Goal: Task Accomplishment & Management: Manage account settings

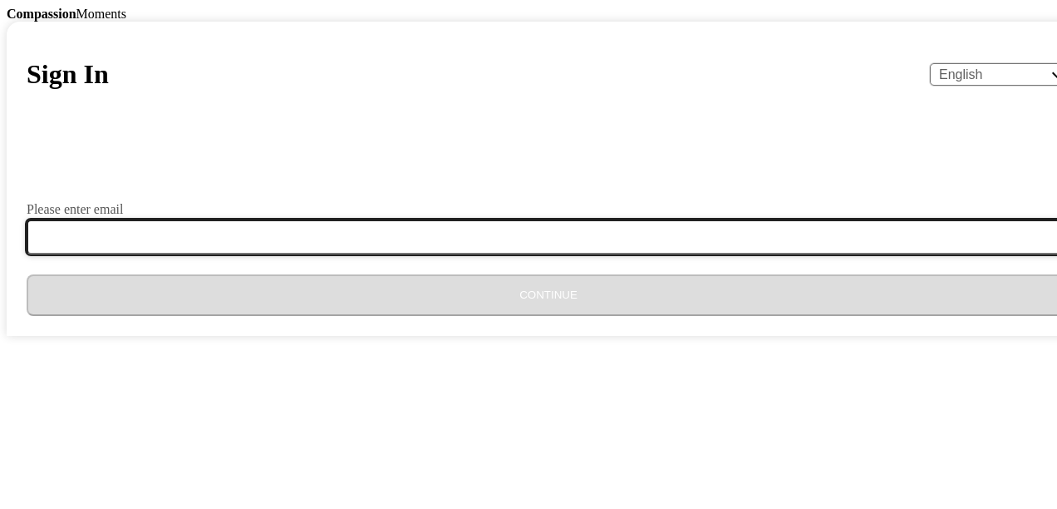
click at [445, 254] on input "Please enter email" at bounding box center [559, 236] width 1064 height 35
type input "C"
type input "[EMAIL_ADDRESS][DOMAIN_NAME]"
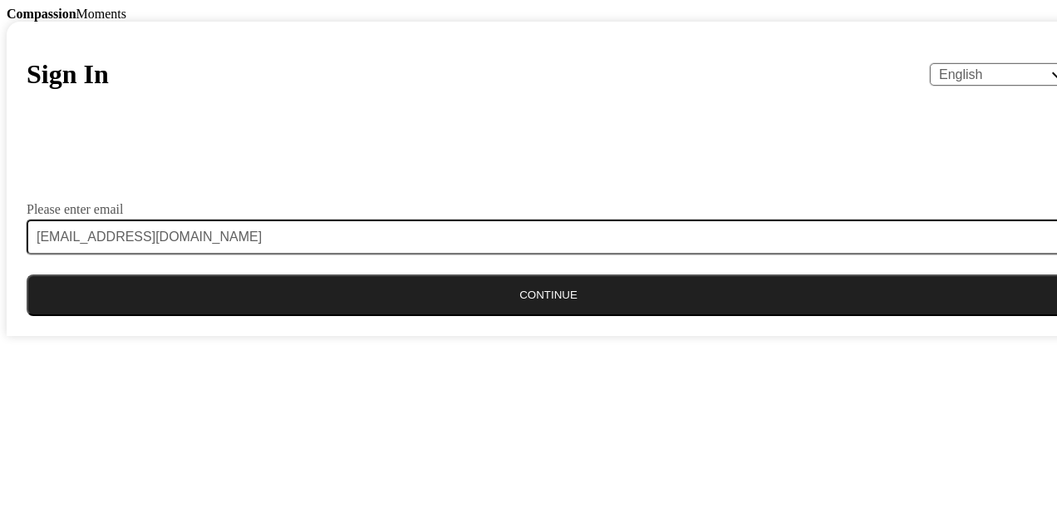
click at [547, 316] on button "Continue" at bounding box center [549, 295] width 1044 height 42
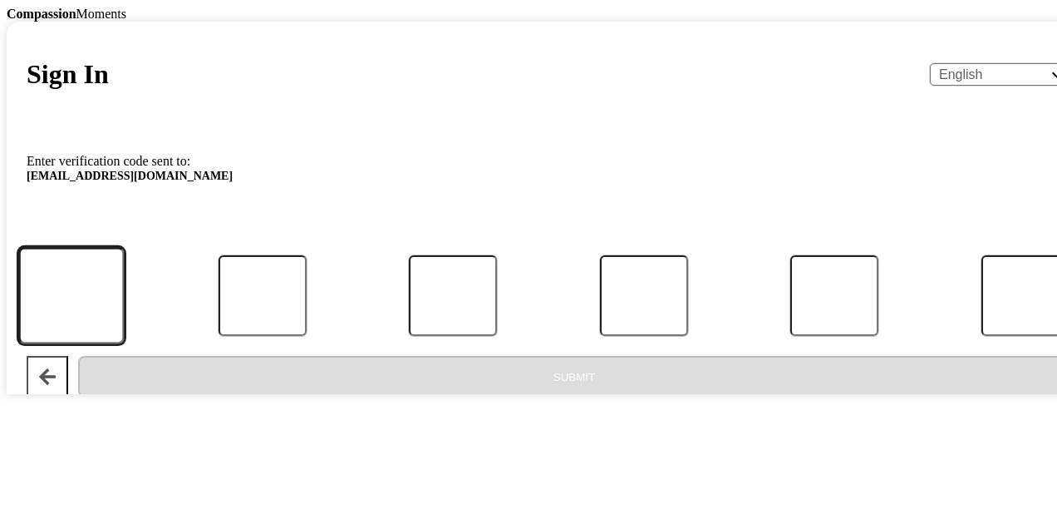
click at [124, 344] on input "Code" at bounding box center [71, 295] width 106 height 97
type input "9"
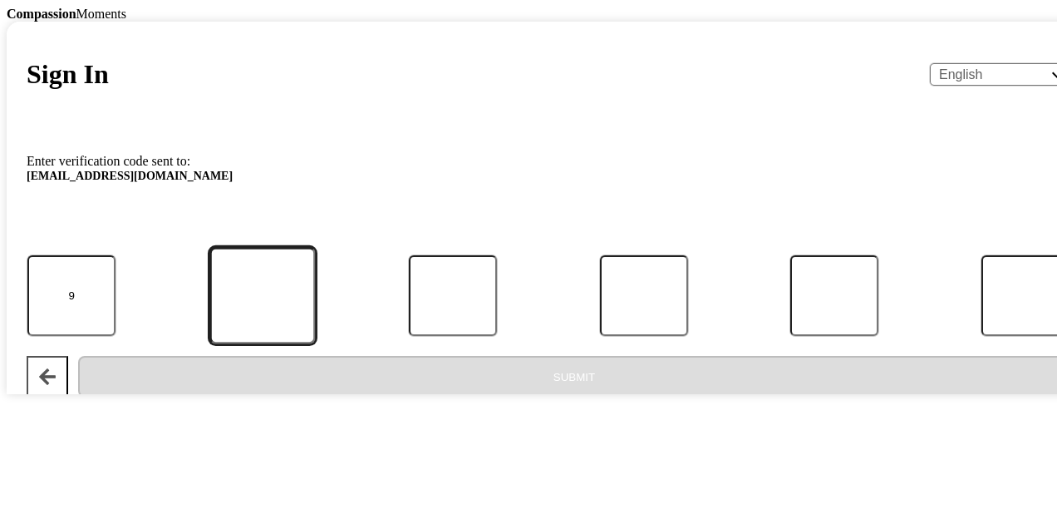
type input "7"
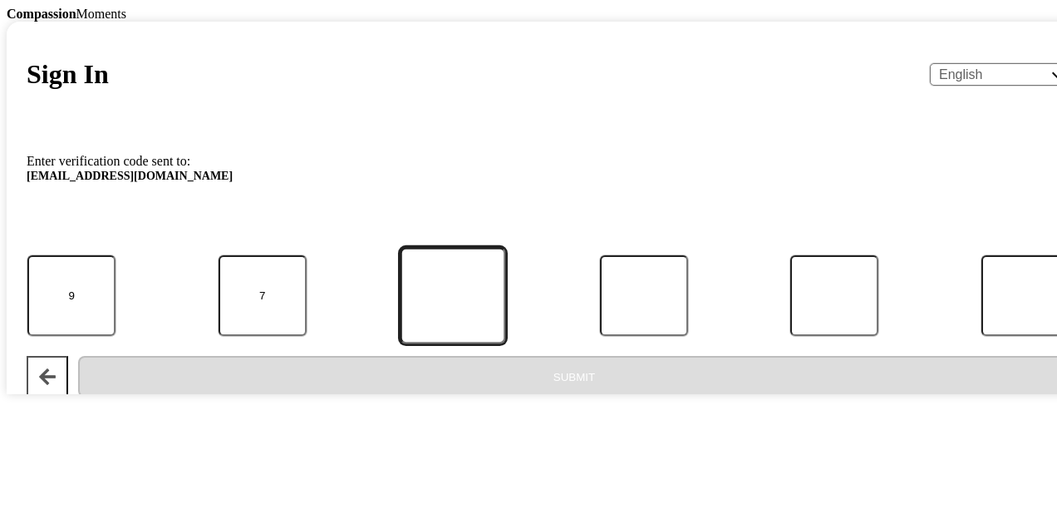
type input "9"
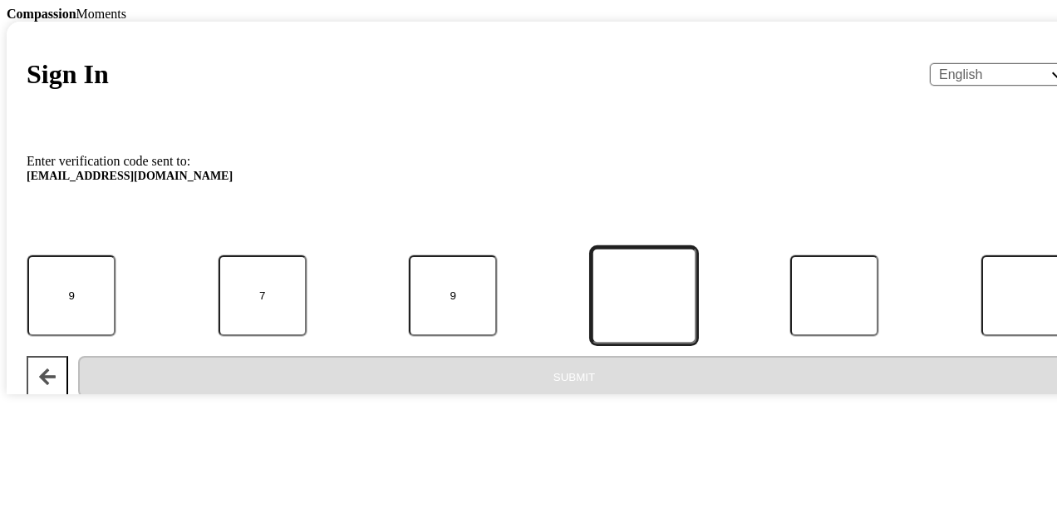
type input "4"
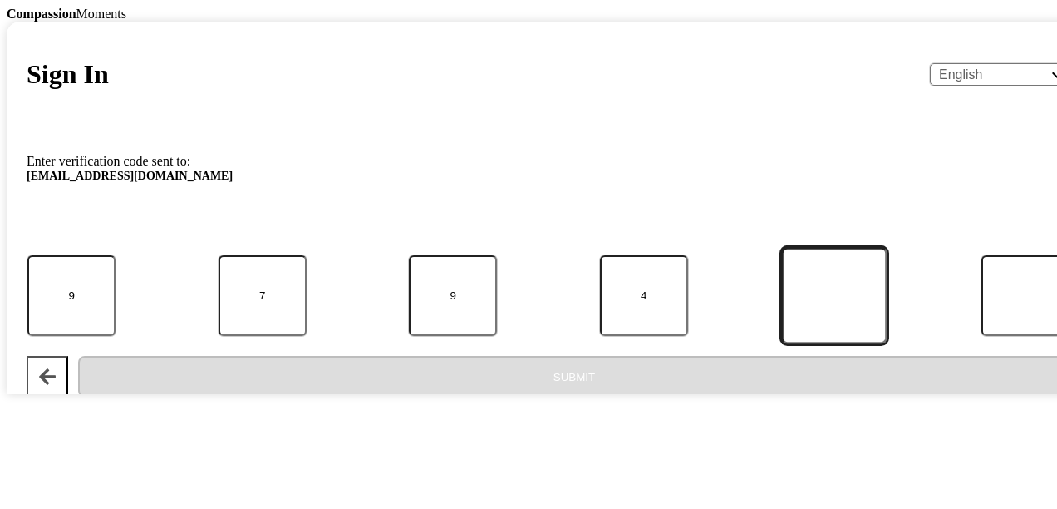
type input "8"
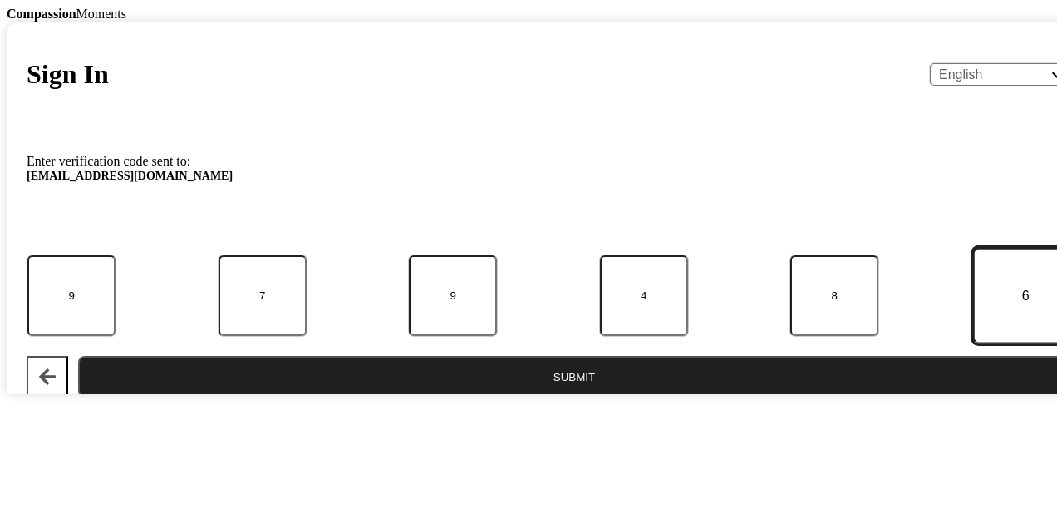
type input "6"
click at [563, 397] on button "Submit" at bounding box center [574, 377] width 992 height 42
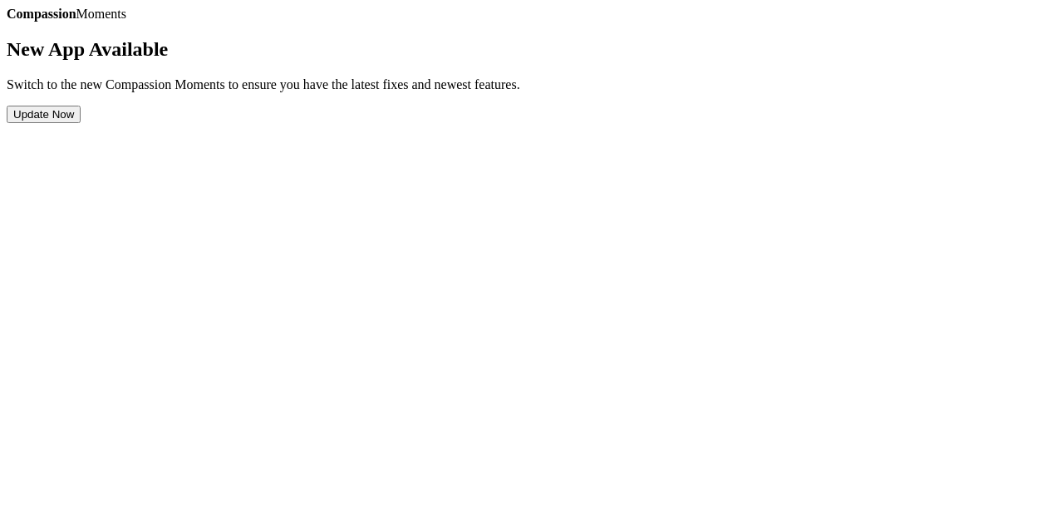
click at [81, 123] on button "Update Now" at bounding box center [44, 114] width 74 height 17
